Goal: Information Seeking & Learning: Learn about a topic

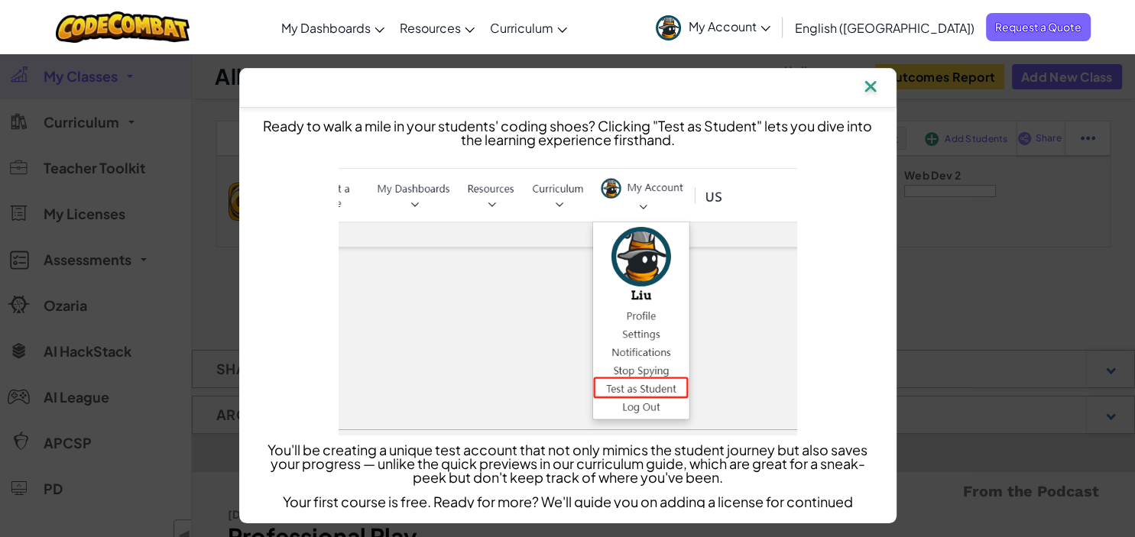
click at [874, 86] on img at bounding box center [871, 87] width 20 height 23
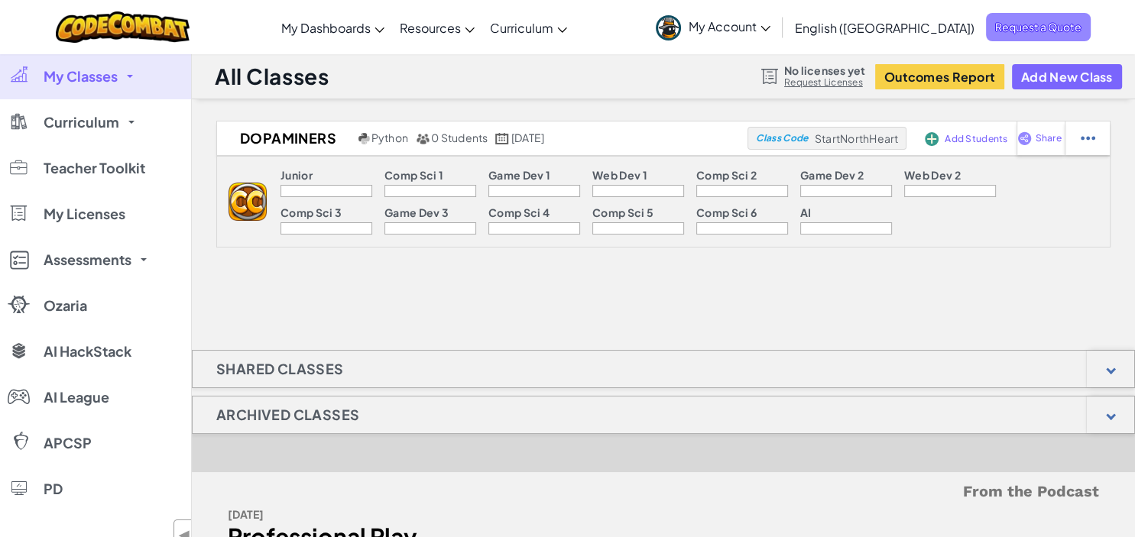
click at [969, 41] on div "English (US) English (US) English (UK) 简体中文 繁體中文 русский español (ES) español (…" at bounding box center [938, 27] width 303 height 41
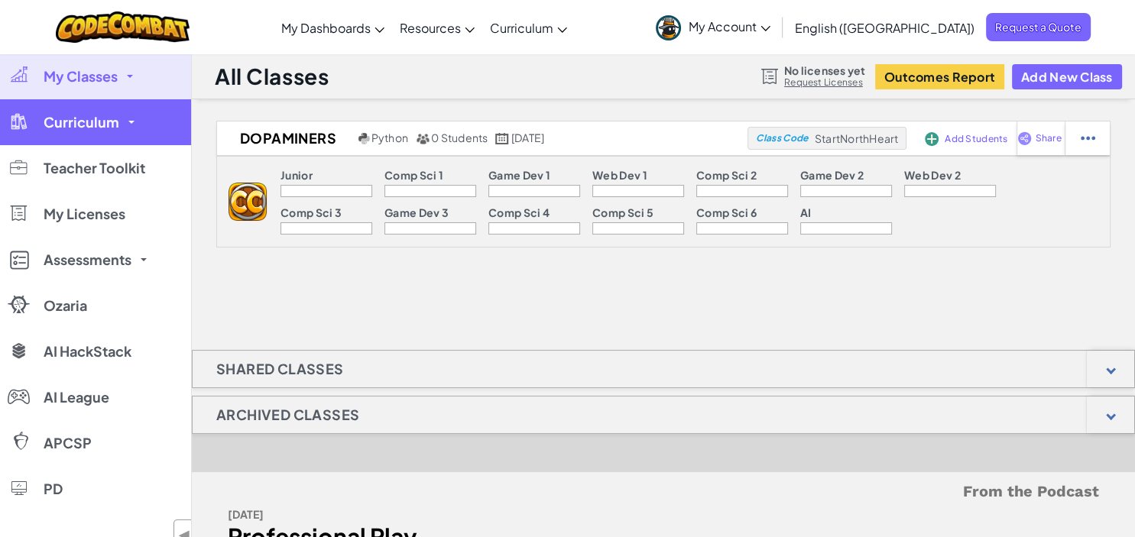
click at [142, 139] on link "Curriculum" at bounding box center [95, 122] width 191 height 46
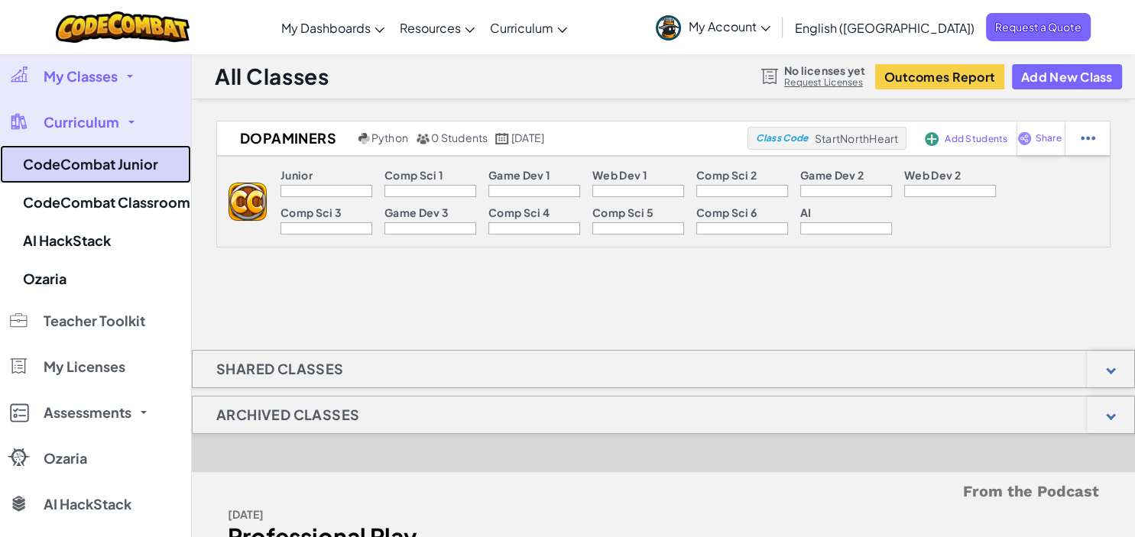
click at [133, 167] on link "CodeCombat Junior" at bounding box center [95, 164] width 191 height 38
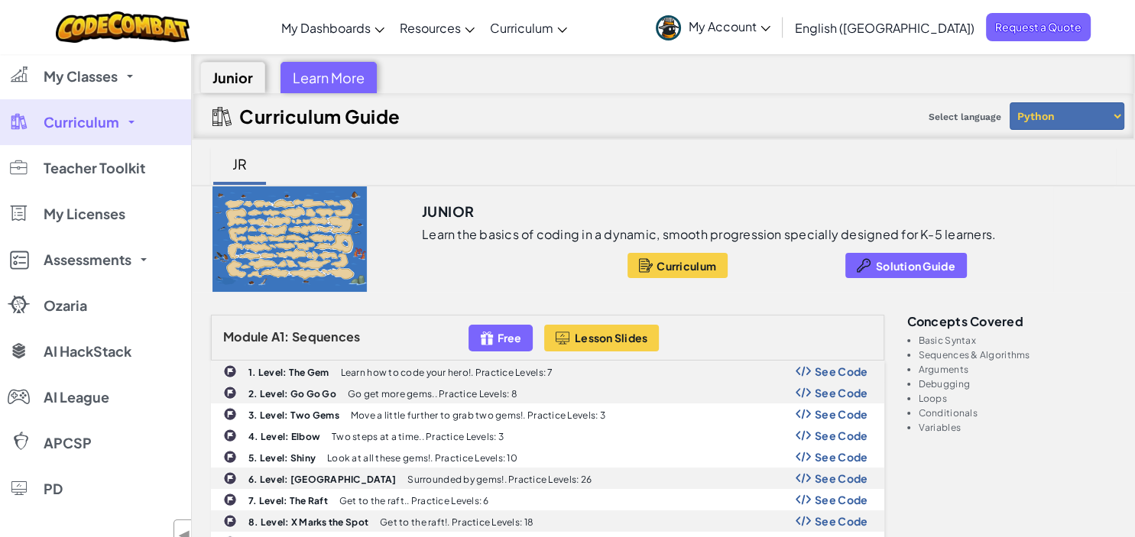
click at [114, 119] on span "Curriculum" at bounding box center [82, 122] width 76 height 14
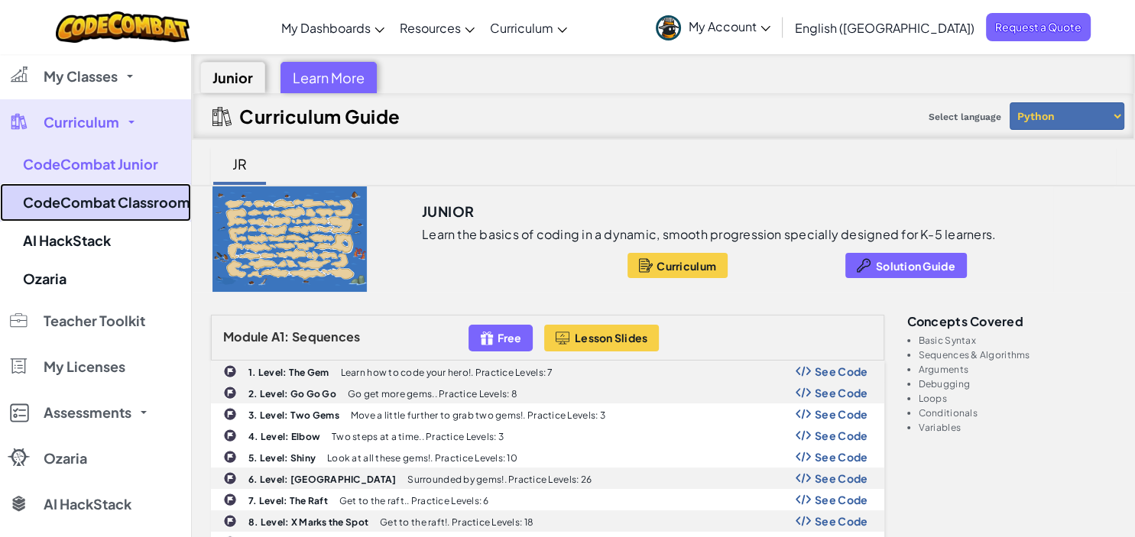
click at [99, 206] on link "CodeCombat Classroom" at bounding box center [95, 202] width 191 height 38
